Goal: Information Seeking & Learning: Find specific fact

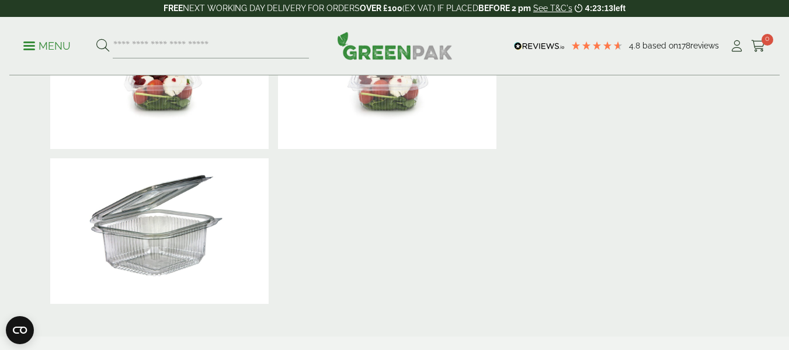
scroll to position [409, 0]
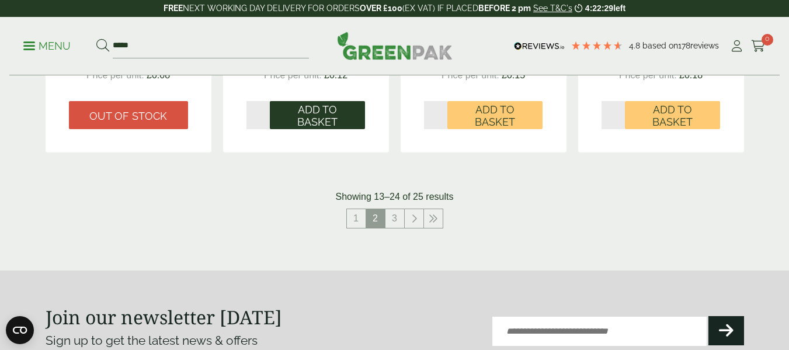
scroll to position [1333, 0]
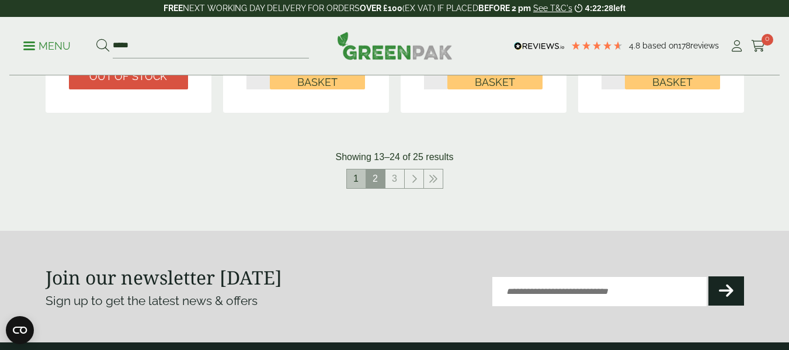
click at [358, 179] on link "1" at bounding box center [356, 178] width 19 height 19
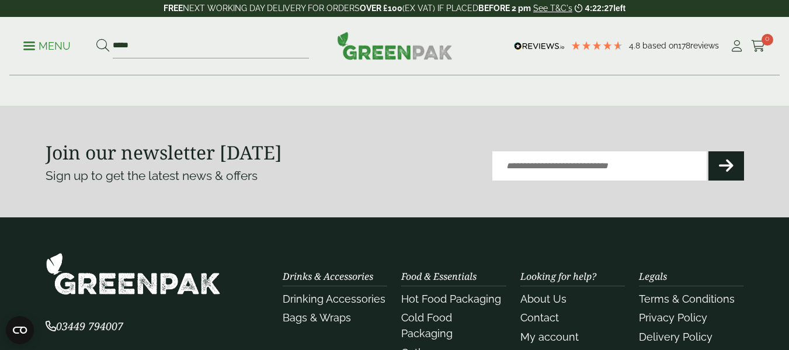
scroll to position [1100, 0]
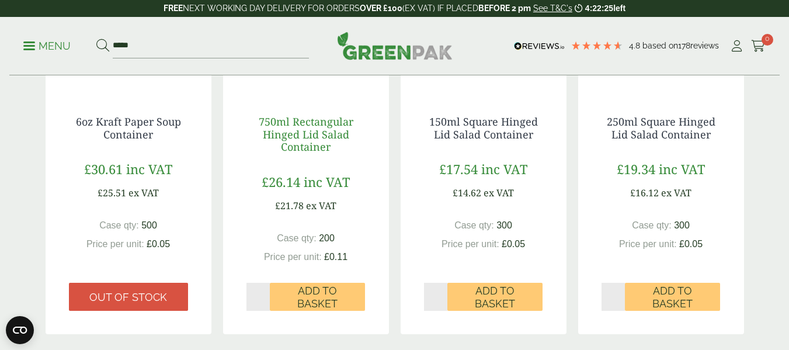
click at [310, 150] on link "750ml Rectangular Hinged Lid Salad Container" at bounding box center [306, 134] width 95 height 39
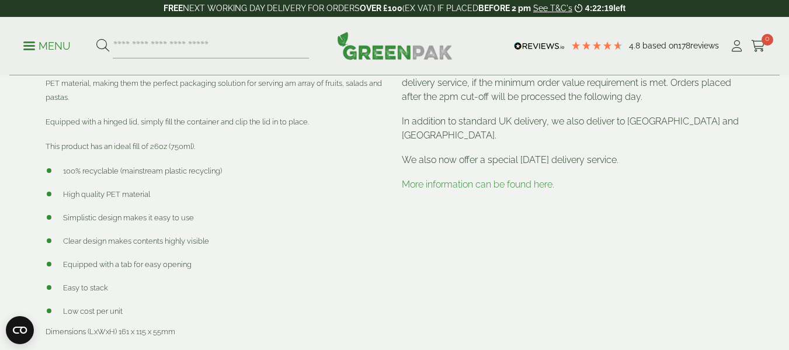
scroll to position [818, 0]
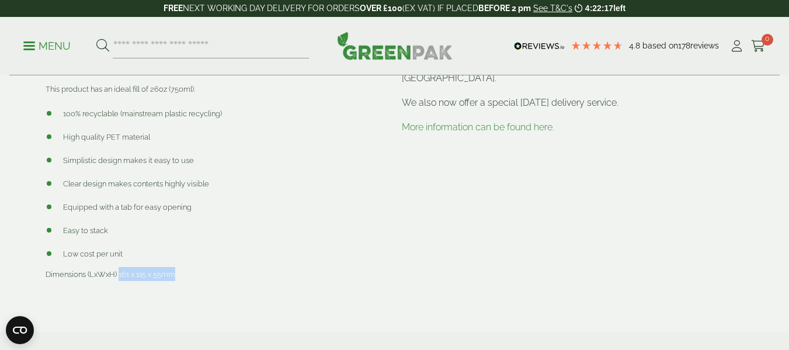
drag, startPoint x: 119, startPoint y: 262, endPoint x: 175, endPoint y: 261, distance: 56.7
click at [175, 270] on span "Dimensions (LxWxH) 161 x 115 x 55mm" at bounding box center [111, 274] width 130 height 9
copy span "161 x 115 x 55mm"
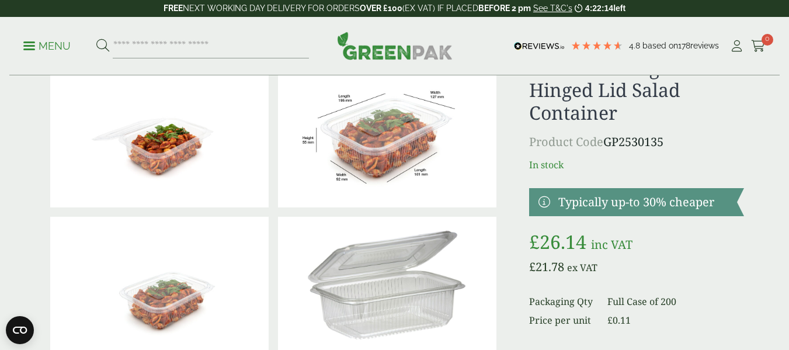
scroll to position [0, 0]
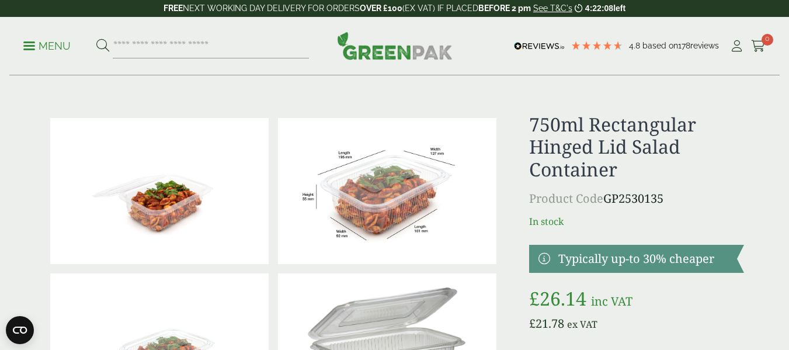
click at [384, 205] on img at bounding box center [387, 191] width 219 height 146
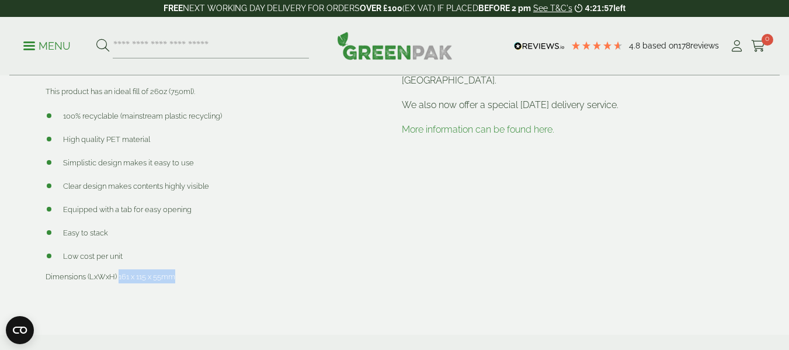
scroll to position [818, 0]
